Goal: Find specific page/section: Find specific page/section

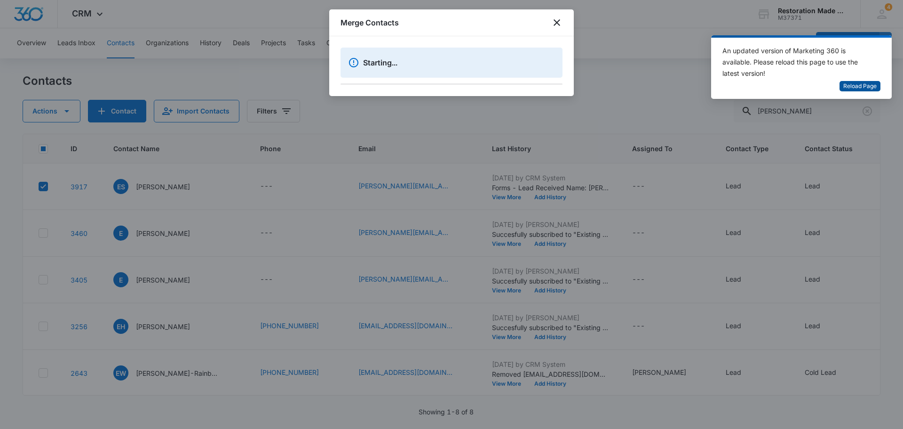
click at [854, 85] on span "Reload Page" at bounding box center [859, 86] width 33 height 9
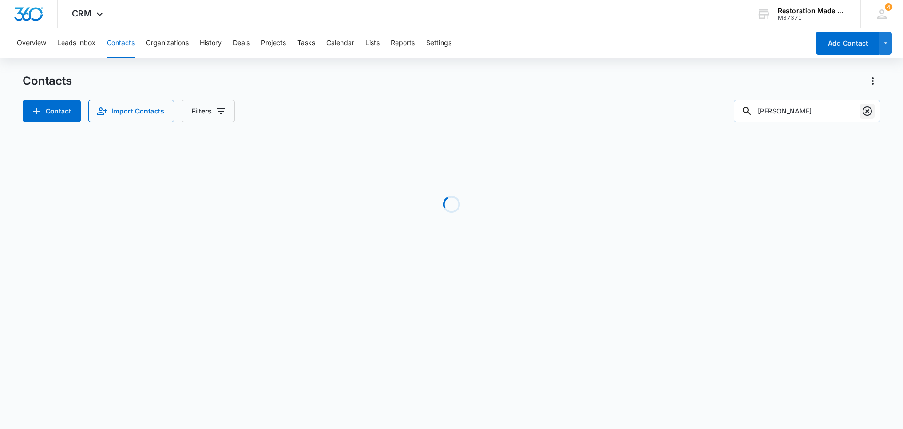
click at [868, 109] on icon "Clear" at bounding box center [867, 110] width 11 height 11
type input "adam"
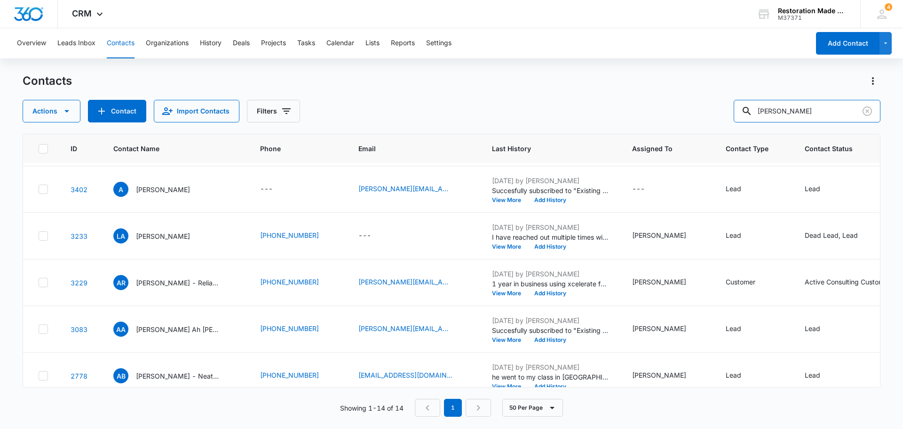
scroll to position [141, 0]
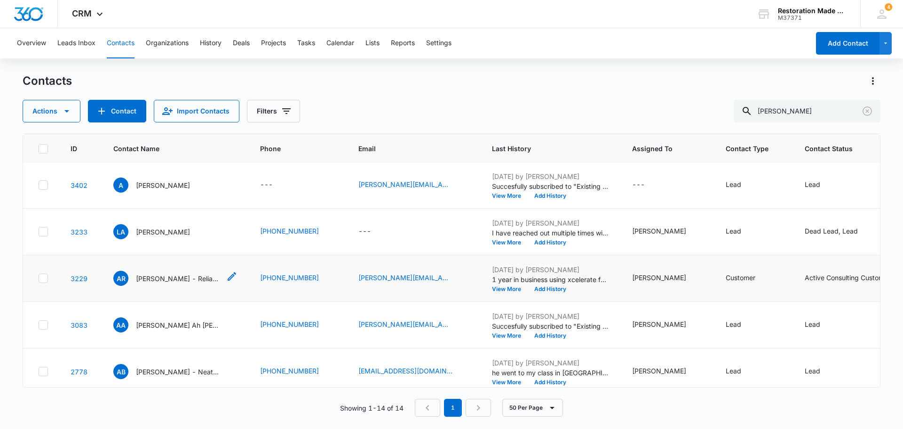
click at [153, 281] on p "Adam Rothenburger - Reliant Restoration" at bounding box center [178, 278] width 85 height 10
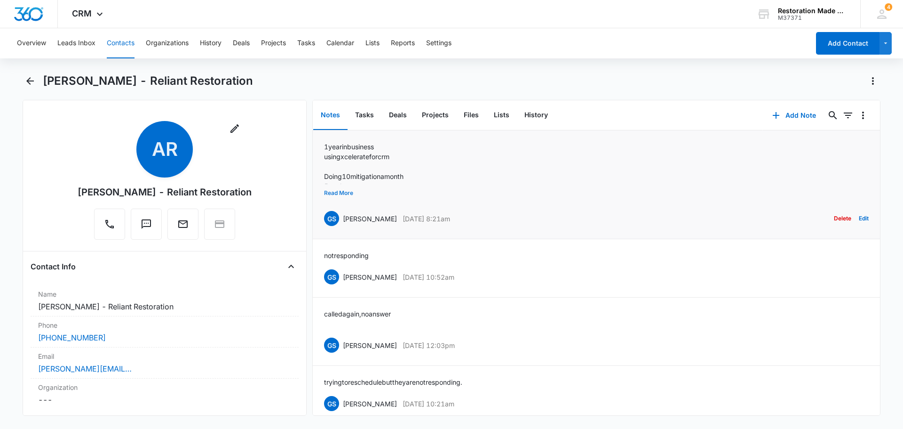
click at [341, 195] on button "Read More" at bounding box center [338, 193] width 29 height 18
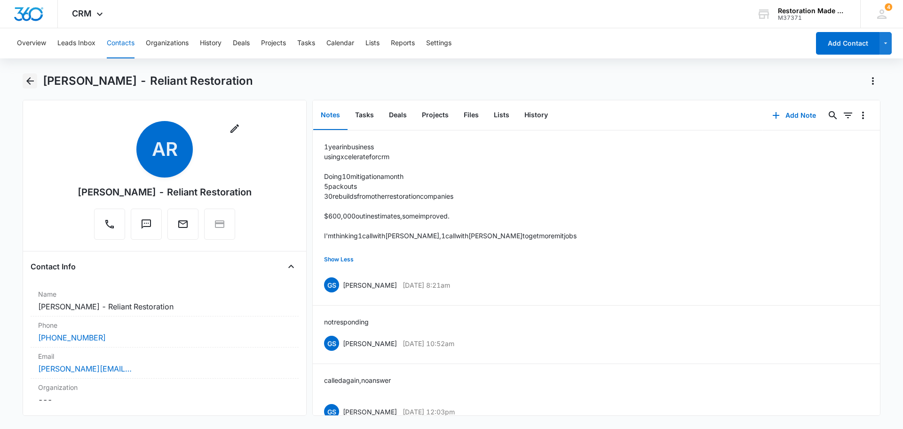
click at [24, 81] on icon "Back" at bounding box center [29, 80] width 11 height 11
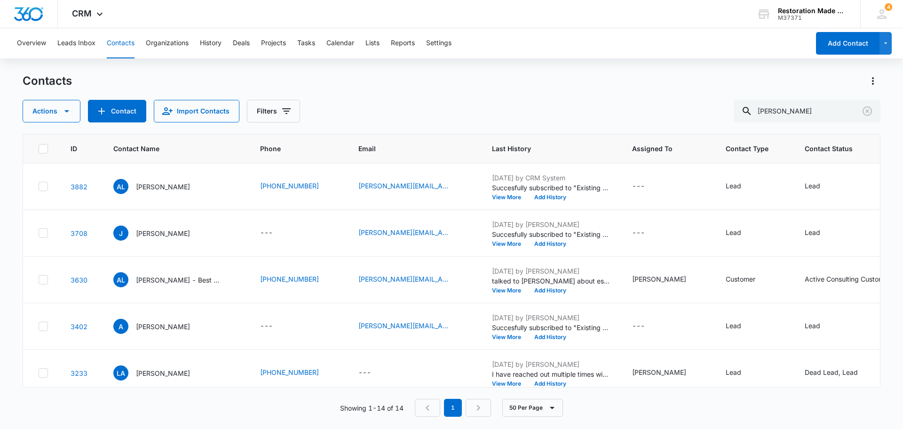
scroll to position [141, 0]
